Goal: Register for event/course: Sign up to attend an event or enroll in a course

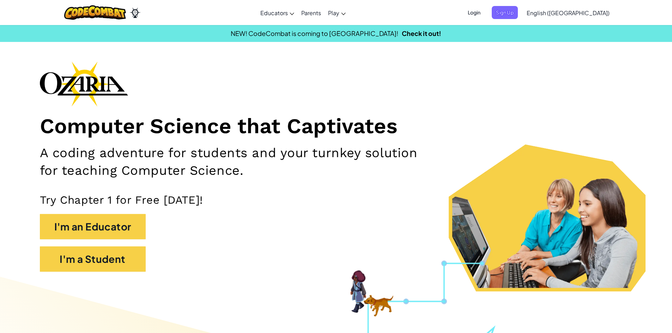
drag, startPoint x: 0, startPoint y: 0, endPoint x: 206, endPoint y: 266, distance: 336.4
click at [206, 266] on div "I'm a Student" at bounding box center [336, 263] width 593 height 32
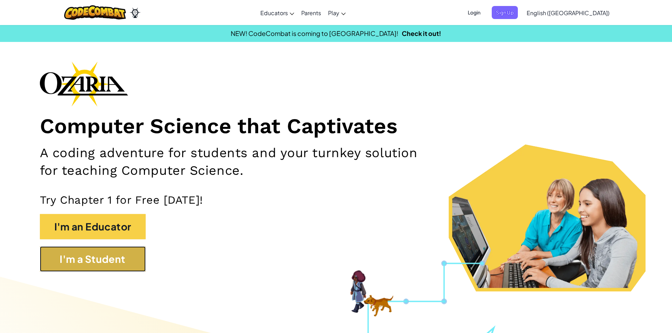
click at [111, 265] on button "I'm a Student" at bounding box center [93, 259] width 106 height 25
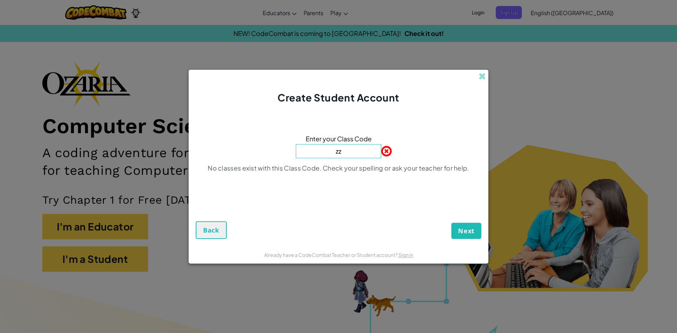
type input "z"
paste input "BathHidePlay"
type input "BathHidePlay"
click at [473, 225] on button "Next" at bounding box center [467, 231] width 30 height 16
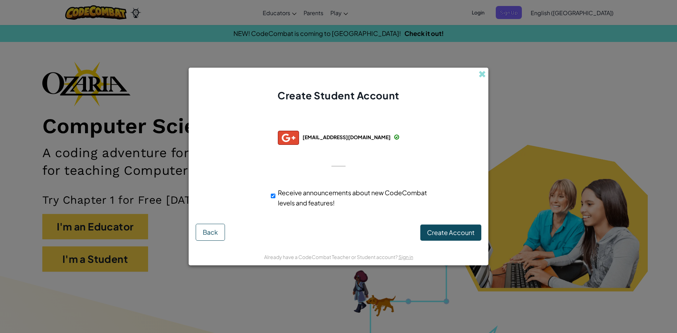
click at [436, 246] on form "Successfully connected with: 361411@students.cnusd.k12.ca.us 361411@students.cn…" at bounding box center [339, 175] width 300 height 145
click at [441, 232] on span "Create Account" at bounding box center [451, 233] width 48 height 8
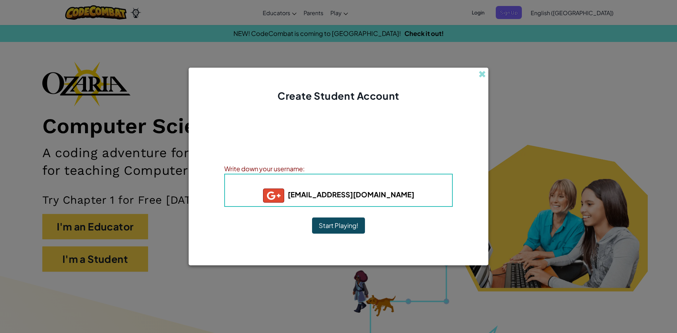
click at [340, 224] on button "Start Playing!" at bounding box center [338, 226] width 53 height 16
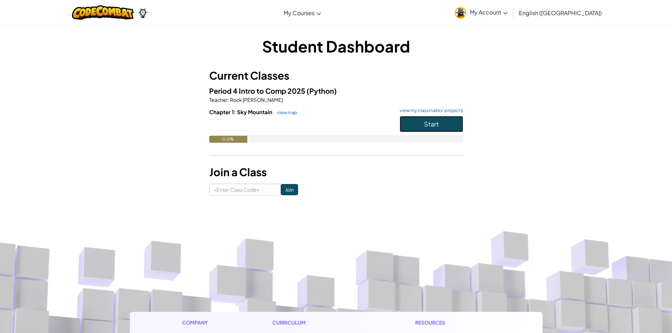
click at [424, 123] on span "Start" at bounding box center [431, 124] width 15 height 8
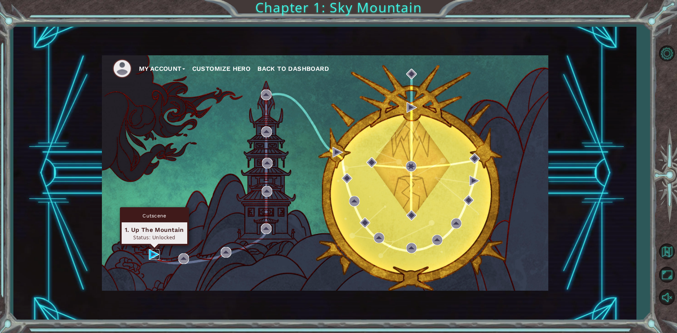
click at [151, 252] on img at bounding box center [154, 254] width 11 height 11
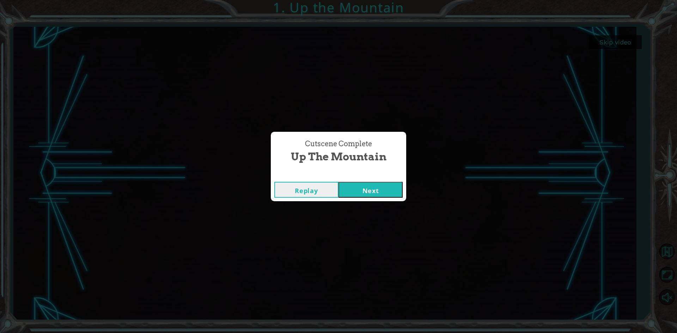
click at [386, 190] on button "Next" at bounding box center [371, 190] width 64 height 16
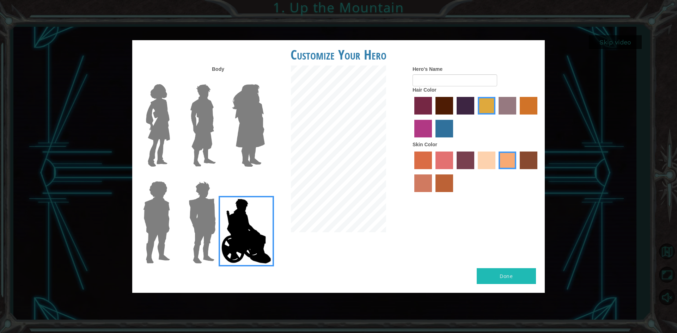
click at [242, 121] on img at bounding box center [248, 125] width 38 height 88
click at [265, 80] on input "Hero Amethyst" at bounding box center [265, 80] width 0 height 0
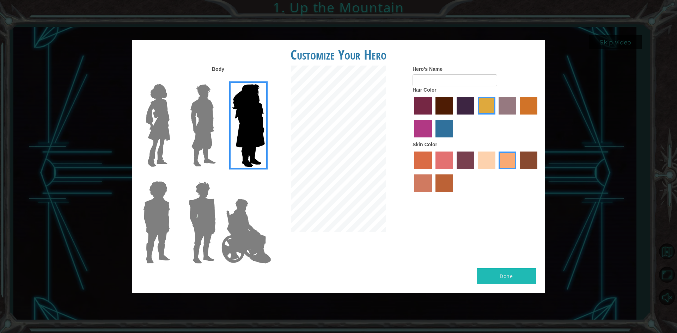
click at [158, 133] on img at bounding box center [158, 125] width 30 height 88
click at [173, 80] on input "Hero Connie" at bounding box center [173, 80] width 0 height 0
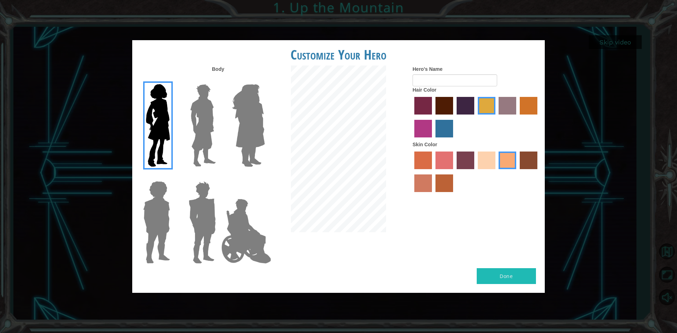
click at [204, 134] on img at bounding box center [202, 125] width 31 height 88
click at [219, 80] on input "Hero Lars" at bounding box center [219, 80] width 0 height 0
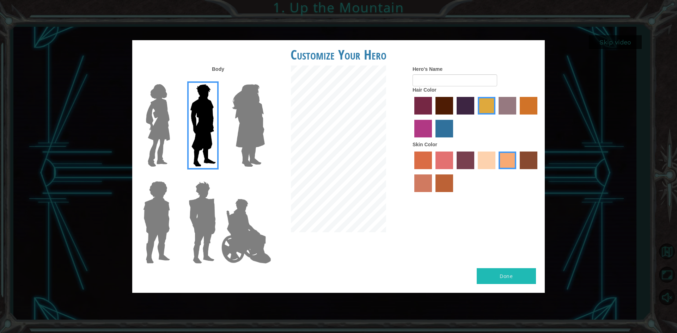
click at [167, 215] on img at bounding box center [156, 223] width 32 height 88
click at [173, 177] on input "Hero Steven" at bounding box center [173, 177] width 0 height 0
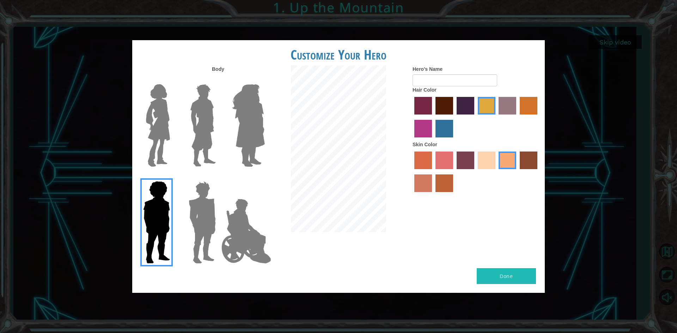
click at [201, 218] on img at bounding box center [202, 223] width 33 height 88
click at [219, 177] on input "Hero Garnet" at bounding box center [219, 177] width 0 height 0
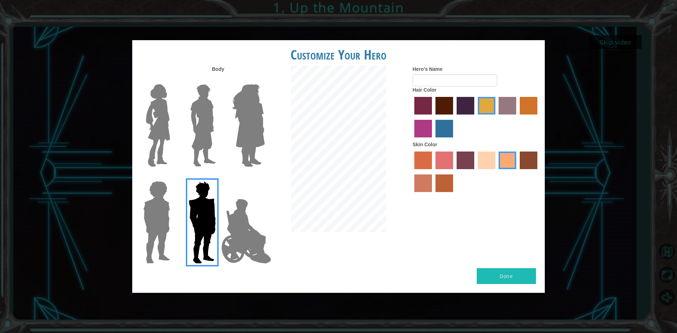
click at [205, 120] on img at bounding box center [202, 125] width 31 height 88
click at [219, 80] on input "Hero Lars" at bounding box center [219, 80] width 0 height 0
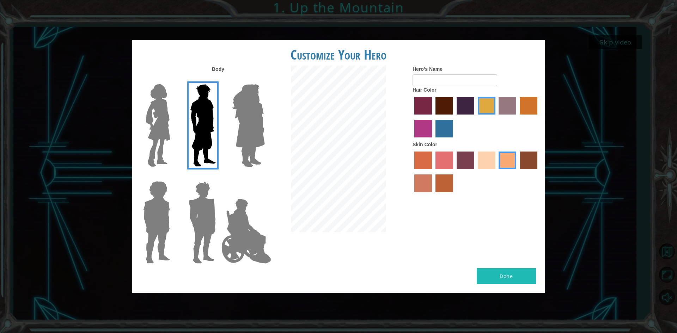
click at [195, 210] on img at bounding box center [202, 223] width 33 height 88
click at [219, 177] on input "Hero Garnet" at bounding box center [219, 177] width 0 height 0
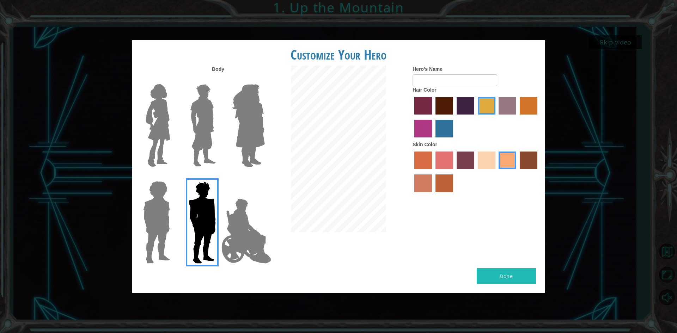
click at [456, 107] on div at bounding box center [476, 118] width 127 height 46
click at [458, 99] on label "hot purple hair color" at bounding box center [466, 106] width 18 height 18
click at [454, 117] on input "hot purple hair color" at bounding box center [454, 117] width 0 height 0
click at [445, 102] on label "maroon hair color" at bounding box center [445, 106] width 18 height 18
click at [433, 117] on input "maroon hair color" at bounding box center [433, 117] width 0 height 0
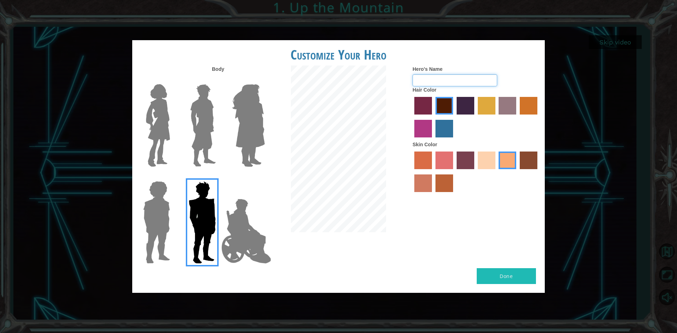
click at [446, 77] on input "Hero's Name" at bounding box center [455, 80] width 85 height 12
type input "THE BAT"
click at [523, 159] on label "karma skin color" at bounding box center [529, 161] width 18 height 18
click at [518, 172] on input "karma skin color" at bounding box center [518, 172] width 0 height 0
click at [419, 155] on label "sorbus skin color" at bounding box center [424, 161] width 18 height 18
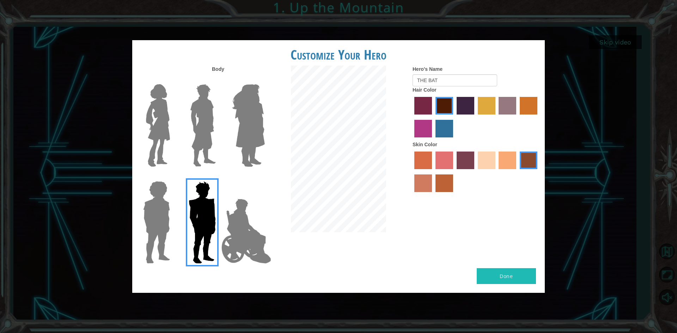
click at [412, 172] on input "sorbus skin color" at bounding box center [412, 172] width 0 height 0
click at [448, 157] on label "froly skin color" at bounding box center [445, 161] width 18 height 18
click at [433, 172] on input "froly skin color" at bounding box center [433, 172] width 0 height 0
click at [471, 163] on label "tosca skin color" at bounding box center [466, 161] width 18 height 18
click at [454, 172] on input "tosca skin color" at bounding box center [454, 172] width 0 height 0
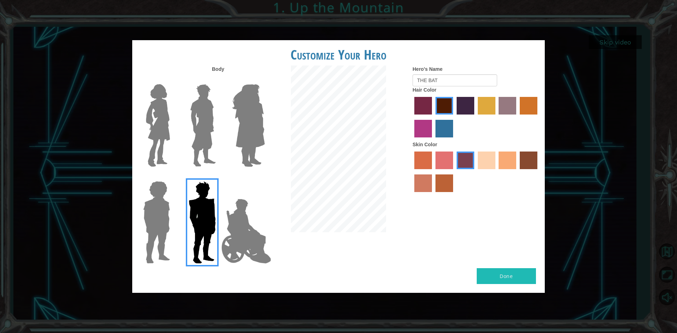
drag, startPoint x: 446, startPoint y: 186, endPoint x: 449, endPoint y: 179, distance: 7.5
click at [445, 186] on label "smoke tree skin color" at bounding box center [445, 184] width 18 height 18
click at [433, 195] on input "smoke tree skin color" at bounding box center [433, 195] width 0 height 0
click at [532, 157] on label "karma skin color" at bounding box center [529, 161] width 18 height 18
click at [518, 172] on input "karma skin color" at bounding box center [518, 172] width 0 height 0
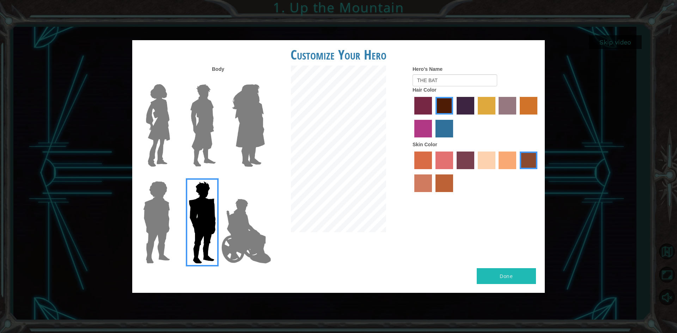
click at [483, 280] on button "Done" at bounding box center [506, 276] width 59 height 16
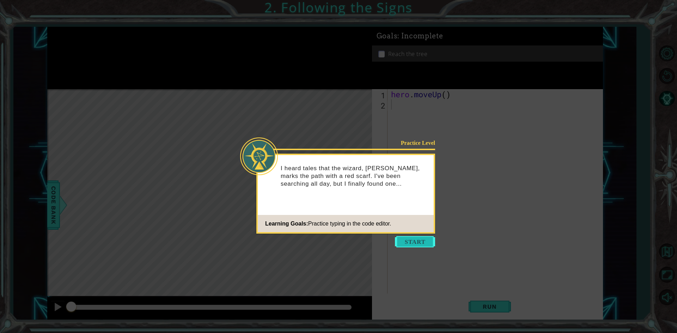
click at [412, 244] on button "Start" at bounding box center [415, 241] width 40 height 11
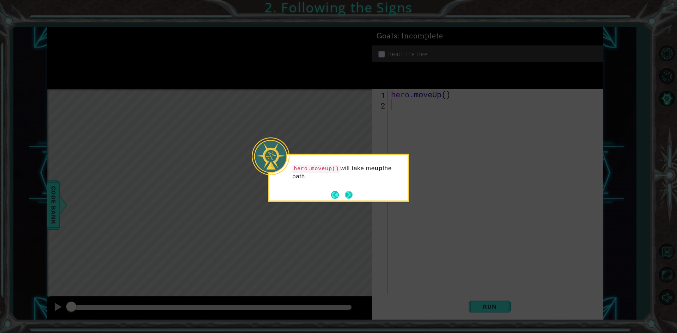
click at [347, 193] on button "Next" at bounding box center [349, 195] width 10 height 10
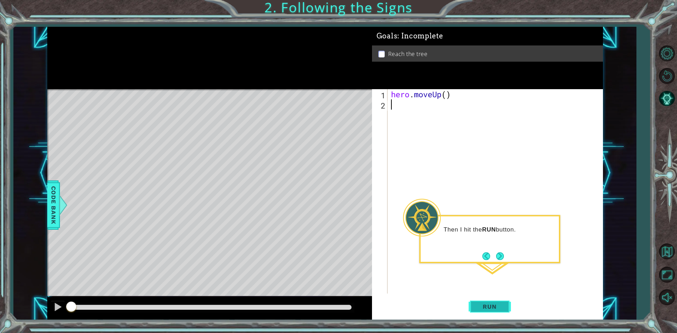
click at [482, 300] on button "Run" at bounding box center [490, 307] width 42 height 23
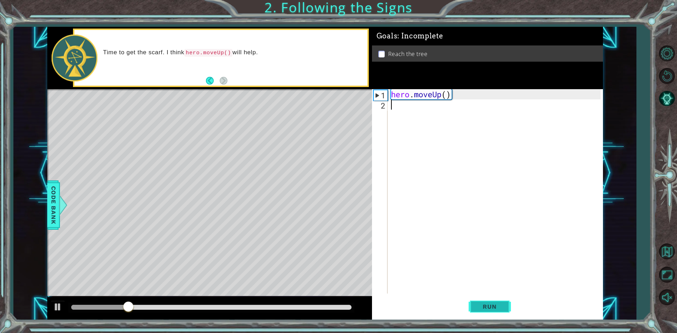
click at [482, 300] on button "Run" at bounding box center [490, 307] width 42 height 23
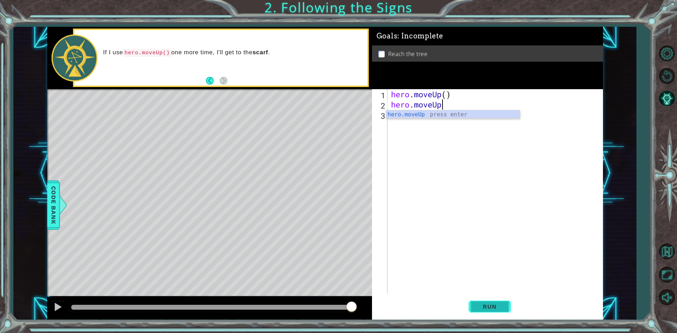
scroll to position [0, 2]
click at [489, 308] on span "Run" at bounding box center [490, 306] width 28 height 7
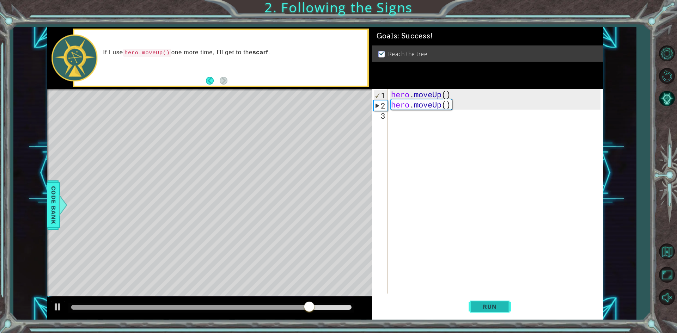
click at [497, 298] on button "Run" at bounding box center [490, 307] width 42 height 23
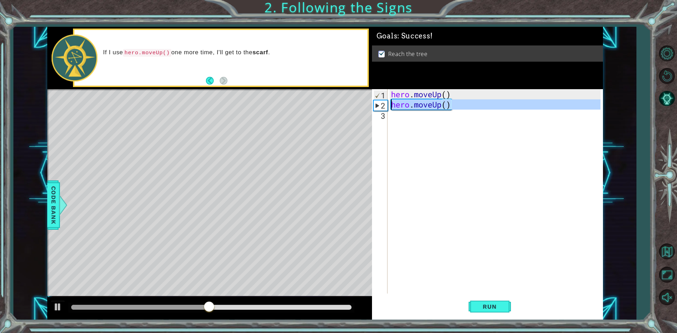
click at [381, 105] on div "2" at bounding box center [381, 106] width 14 height 10
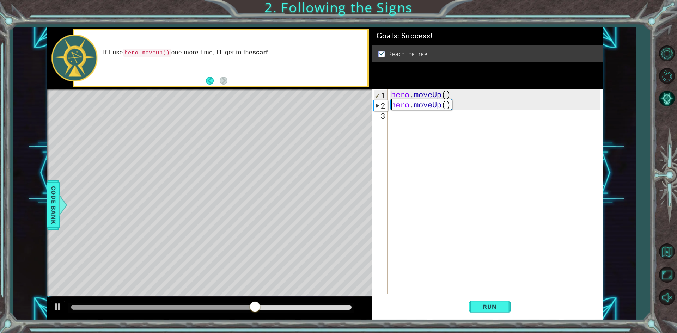
click at [382, 105] on div "2" at bounding box center [381, 106] width 14 height 10
type textarea "hero.moveUp()"
click at [406, 101] on div "hero . moveUp ( ) hero . moveUp ( )" at bounding box center [497, 201] width 214 height 225
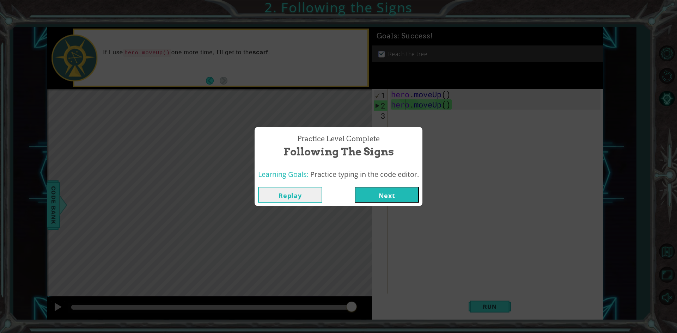
click at [390, 195] on button "Next" at bounding box center [387, 195] width 64 height 16
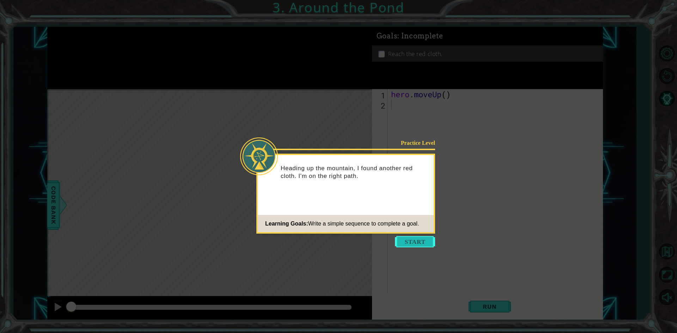
click at [418, 241] on button "Start" at bounding box center [415, 241] width 40 height 11
